Goal: Use online tool/utility: Utilize a website feature to perform a specific function

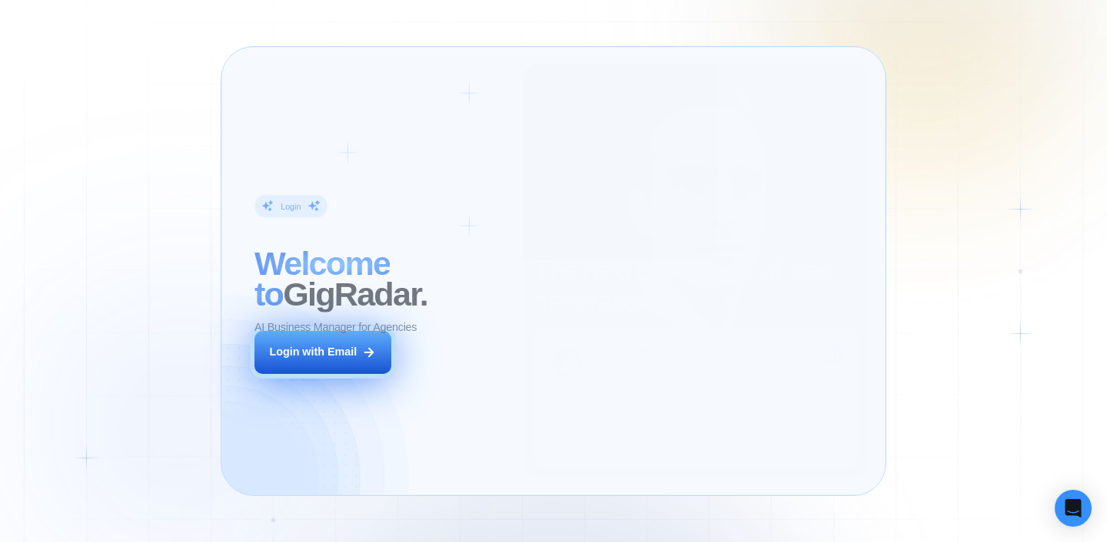
click at [332, 350] on div "Login with Email" at bounding box center [313, 352] width 88 height 15
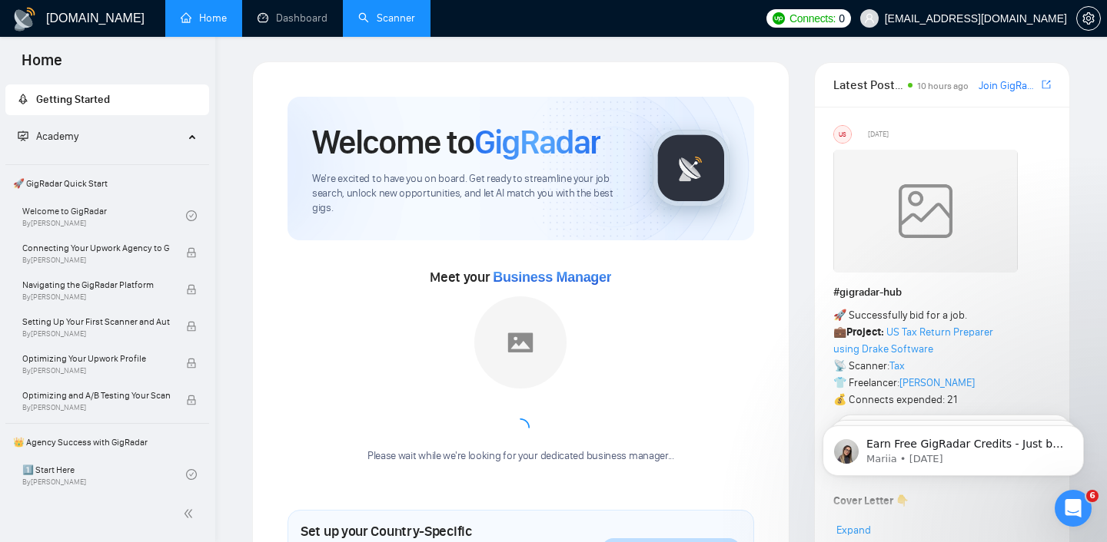
click at [370, 19] on link "Scanner" at bounding box center [386, 18] width 57 height 13
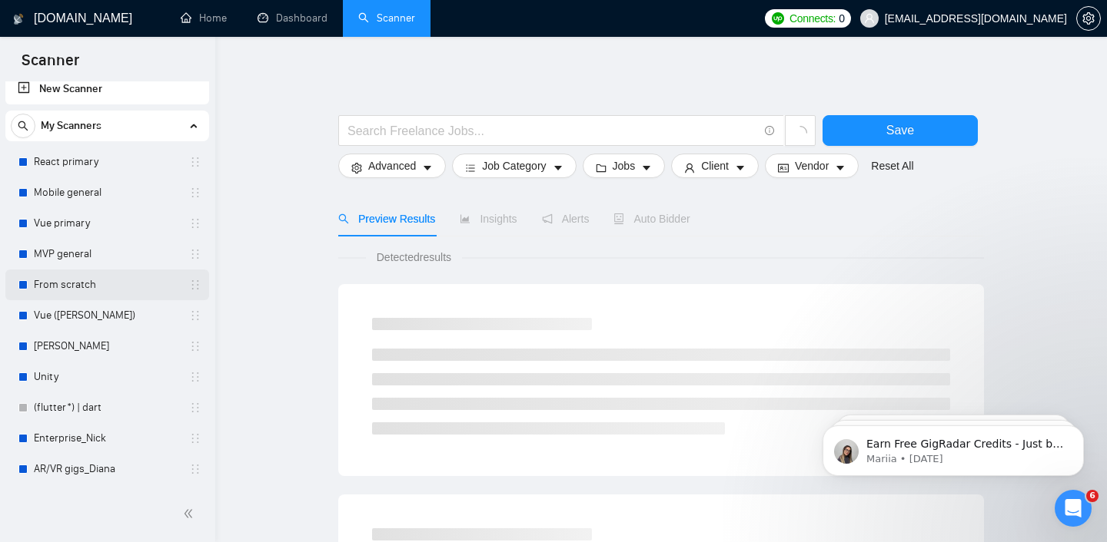
scroll to position [13, 0]
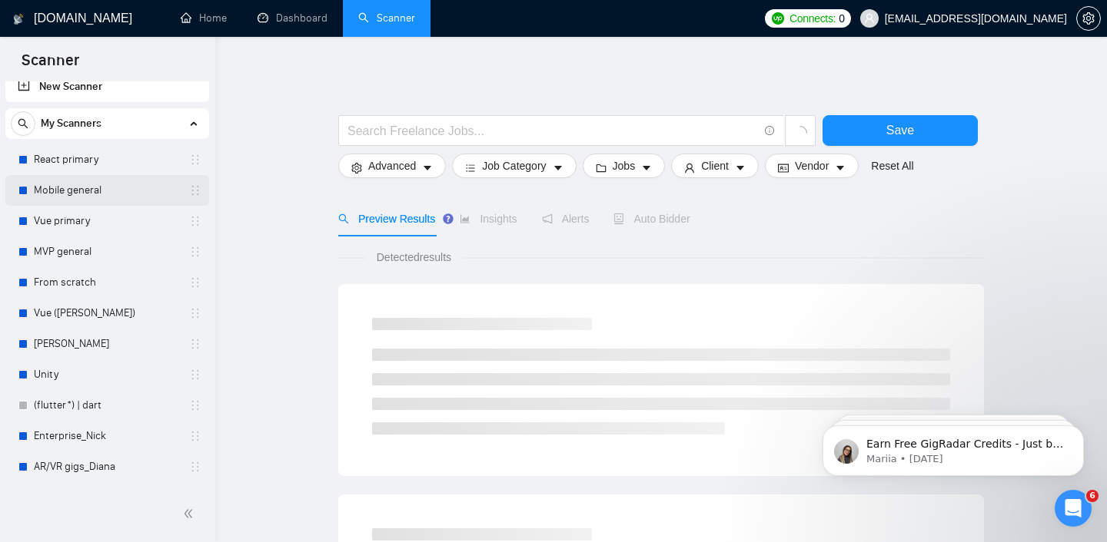
click at [87, 191] on link "Mobile general" at bounding box center [107, 190] width 146 height 31
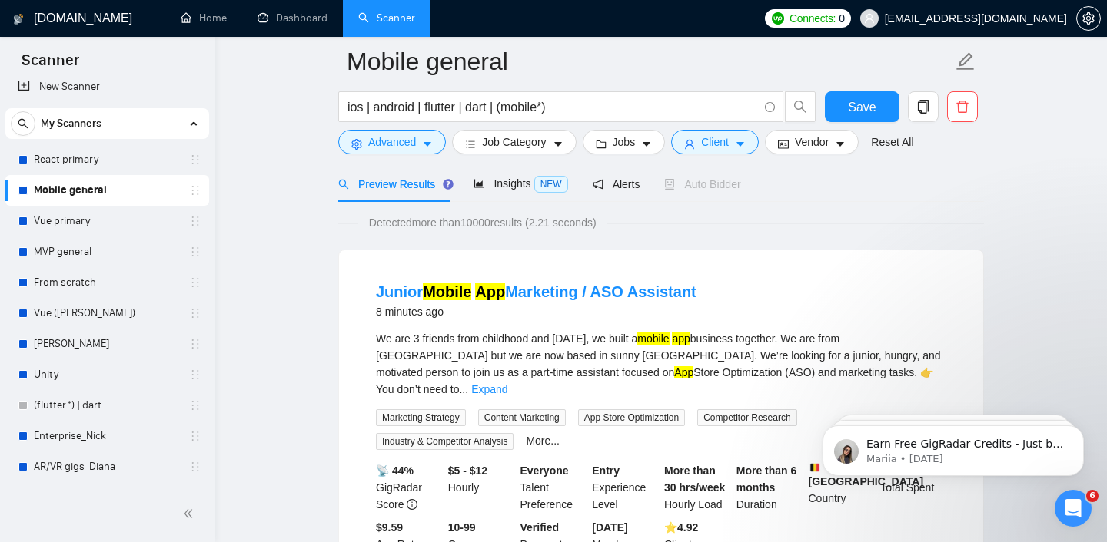
scroll to position [82, 0]
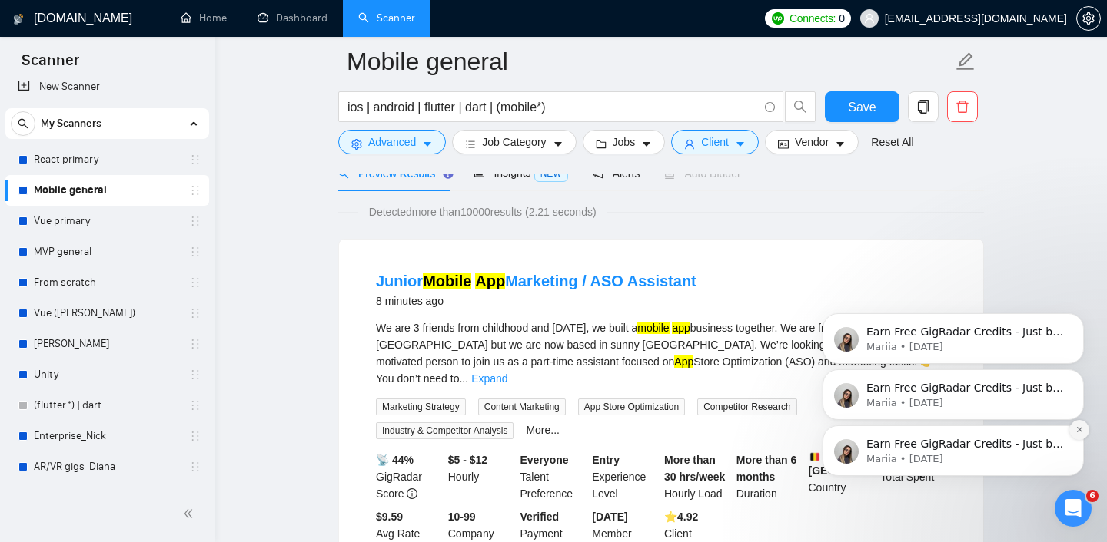
click at [1080, 432] on icon "Dismiss notification" at bounding box center [1079, 430] width 8 height 8
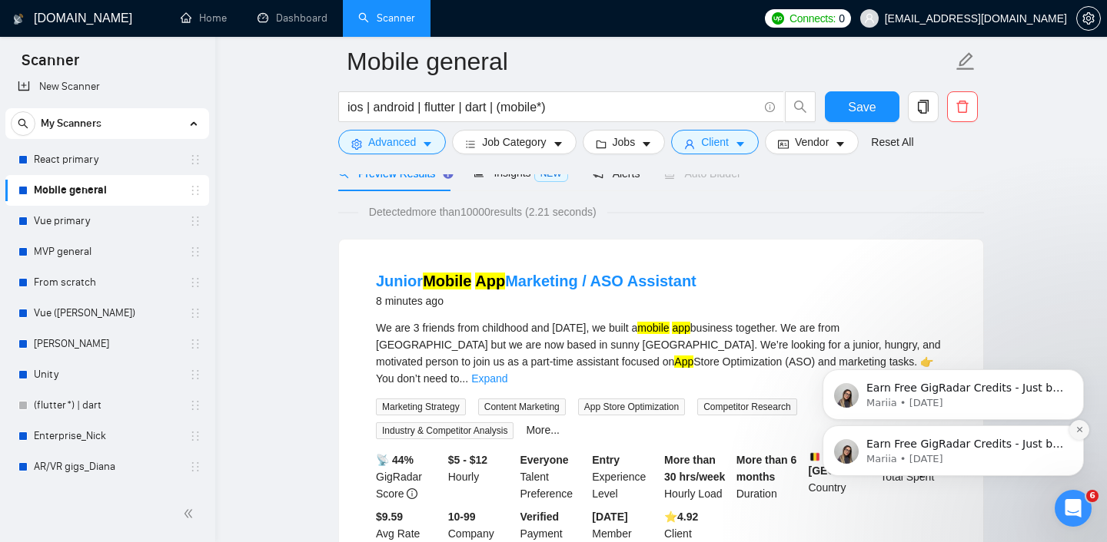
click at [1080, 433] on icon "Dismiss notification" at bounding box center [1079, 430] width 8 height 8
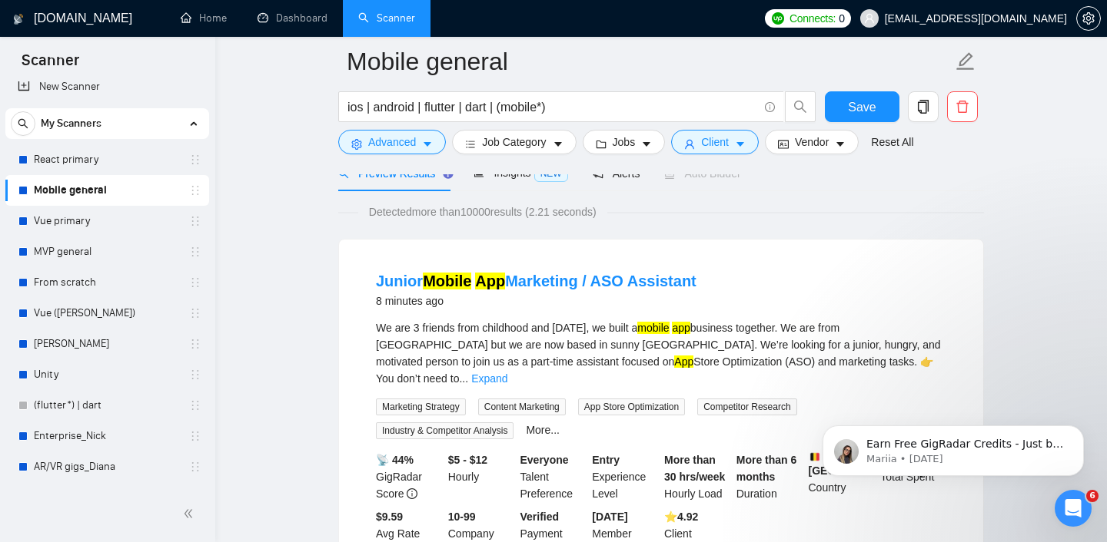
click at [1080, 433] on icon "Dismiss notification" at bounding box center [1079, 430] width 7 height 7
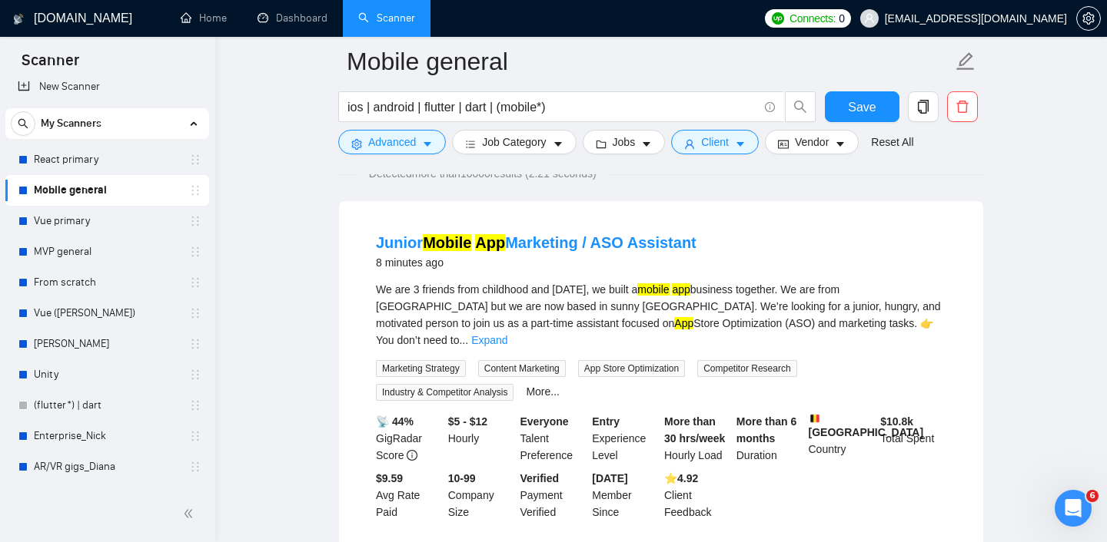
scroll to position [121, 0]
